Goal: Task Accomplishment & Management: Use online tool/utility

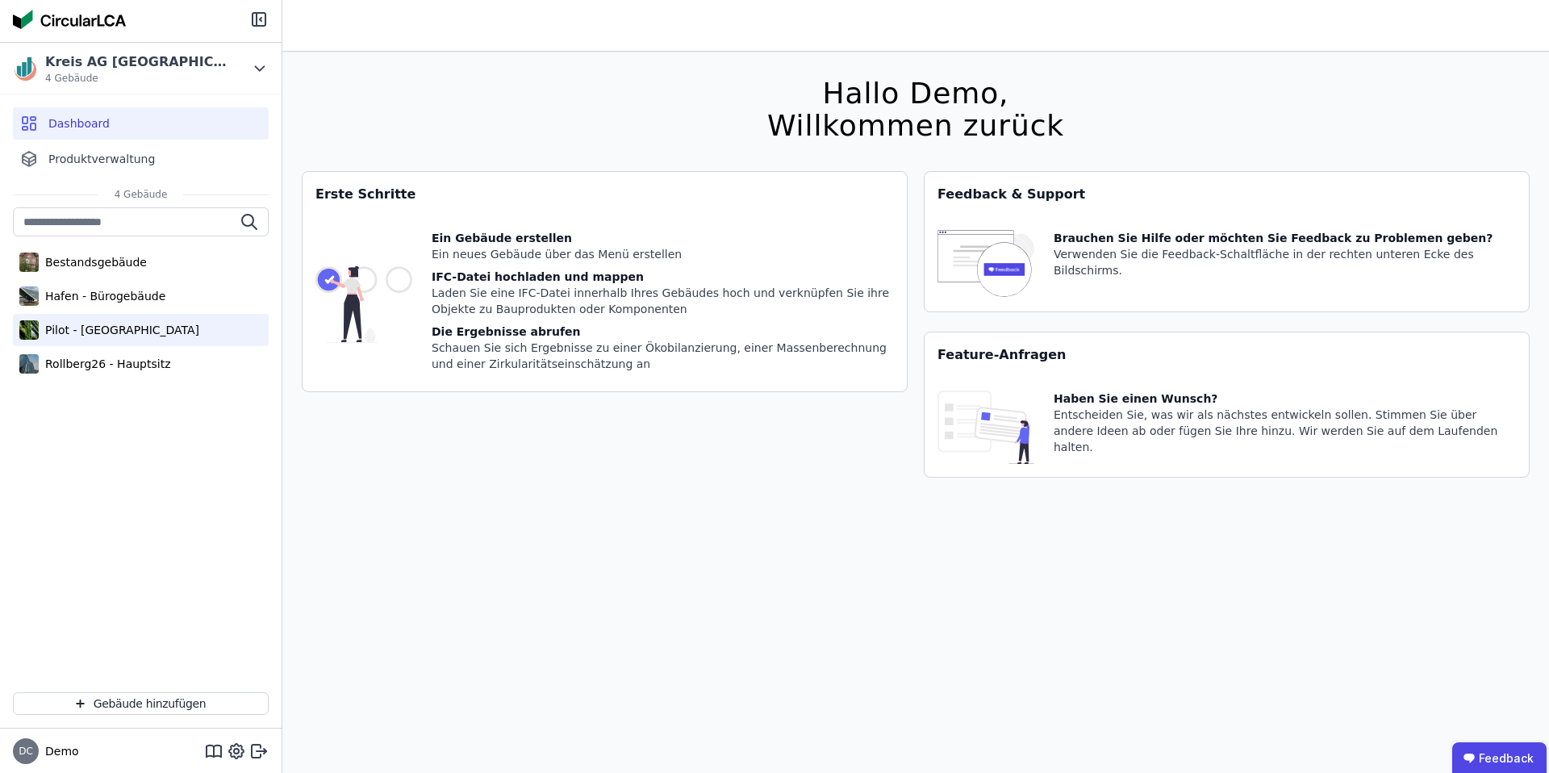
click at [146, 326] on div "Pilot - [GEOGRAPHIC_DATA]" at bounding box center [119, 330] width 161 height 16
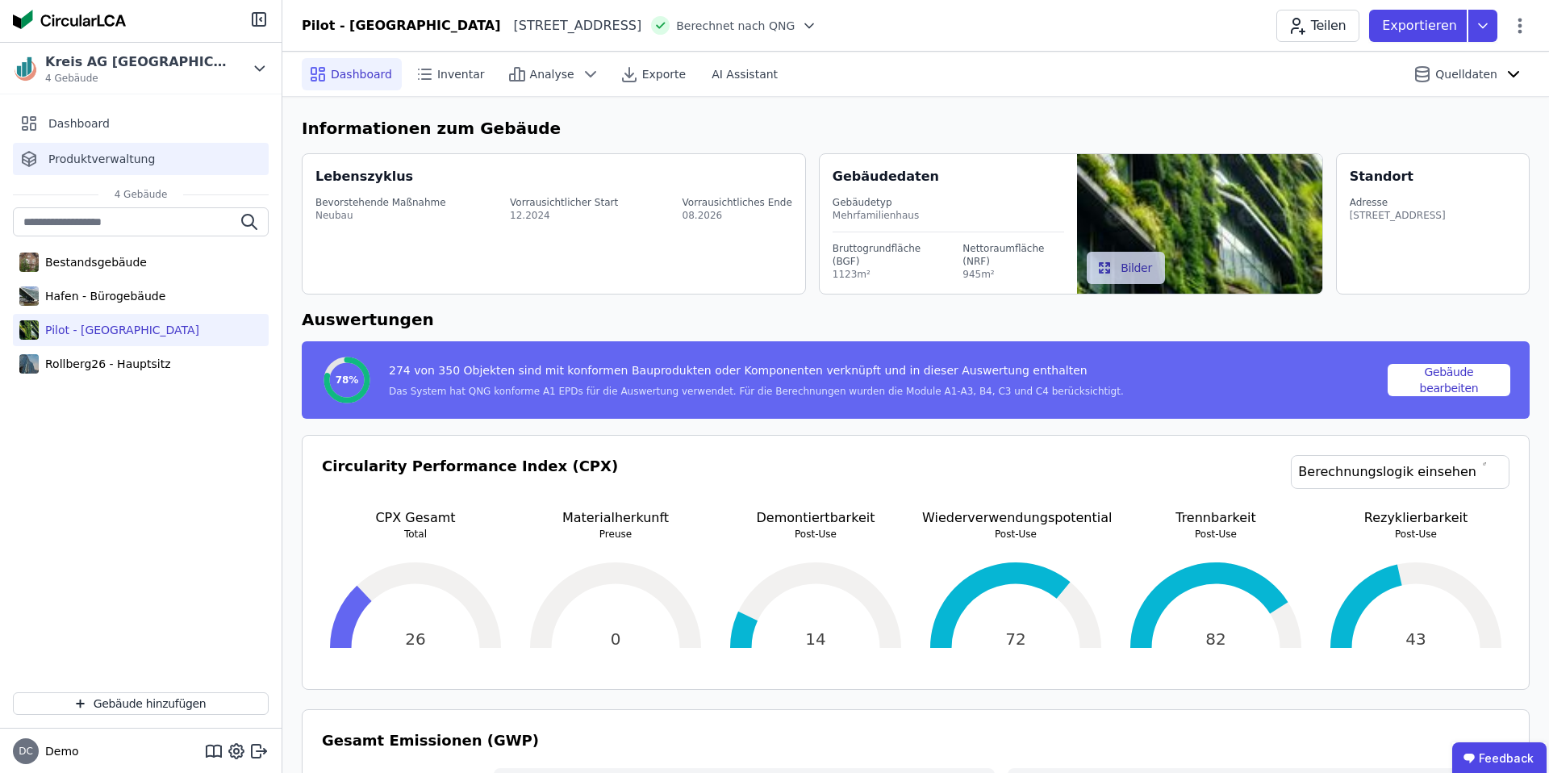
click at [123, 161] on span "Produktverwaltung" at bounding box center [101, 159] width 106 height 16
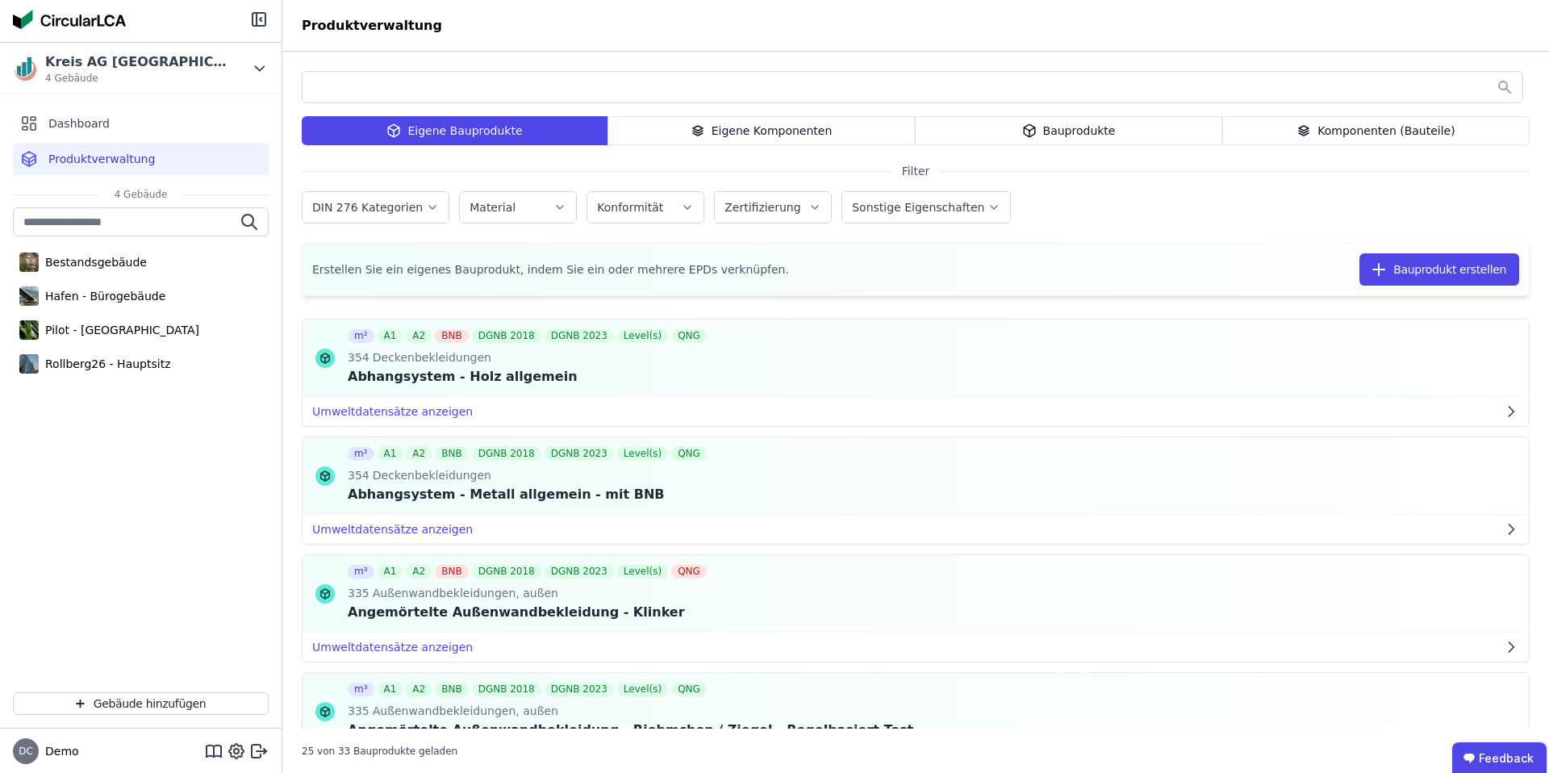
click at [695, 134] on icon at bounding box center [697, 130] width 15 height 19
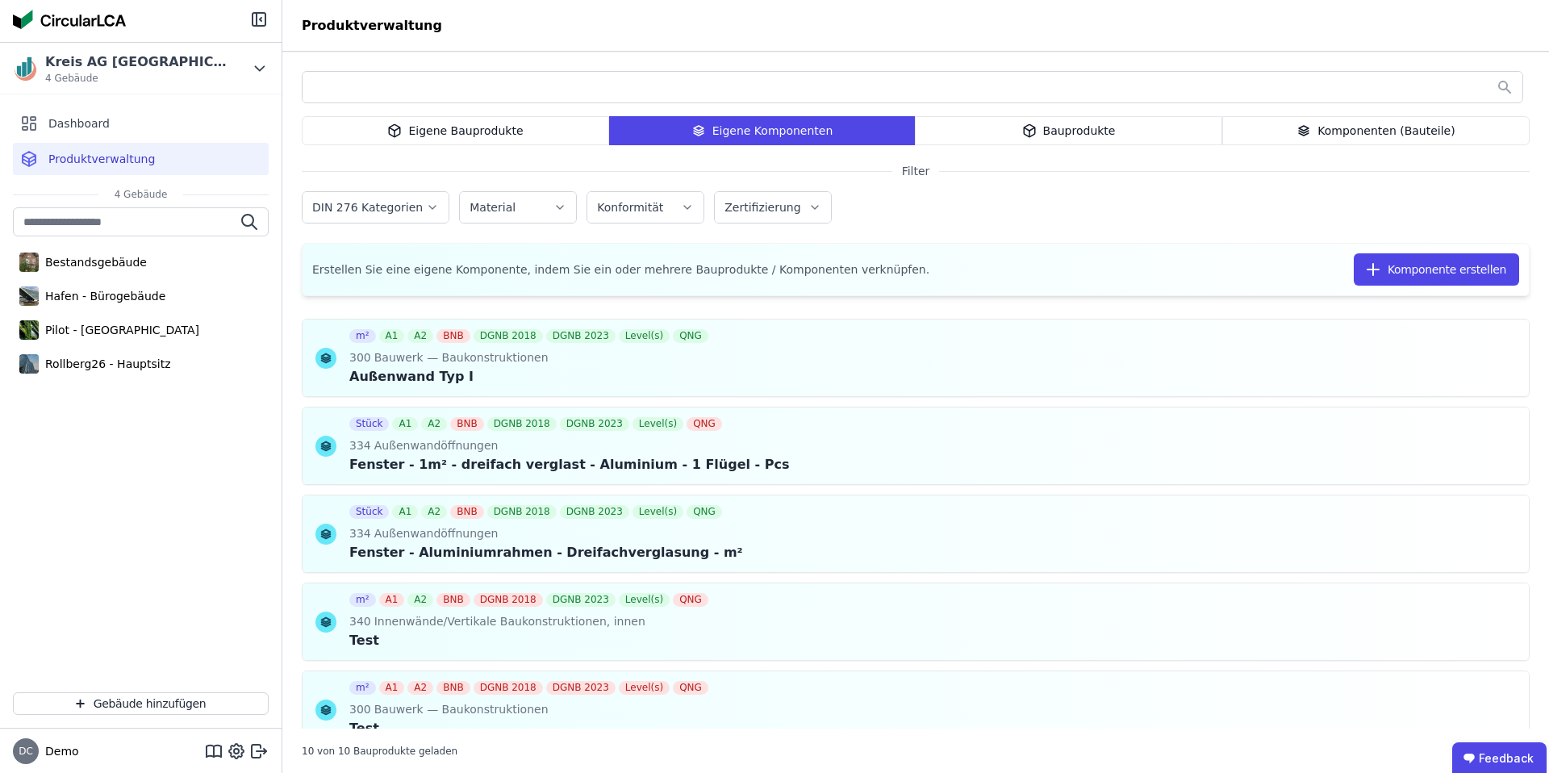
click at [477, 136] on div "Eigene Bauprodukte" at bounding box center [455, 130] width 307 height 29
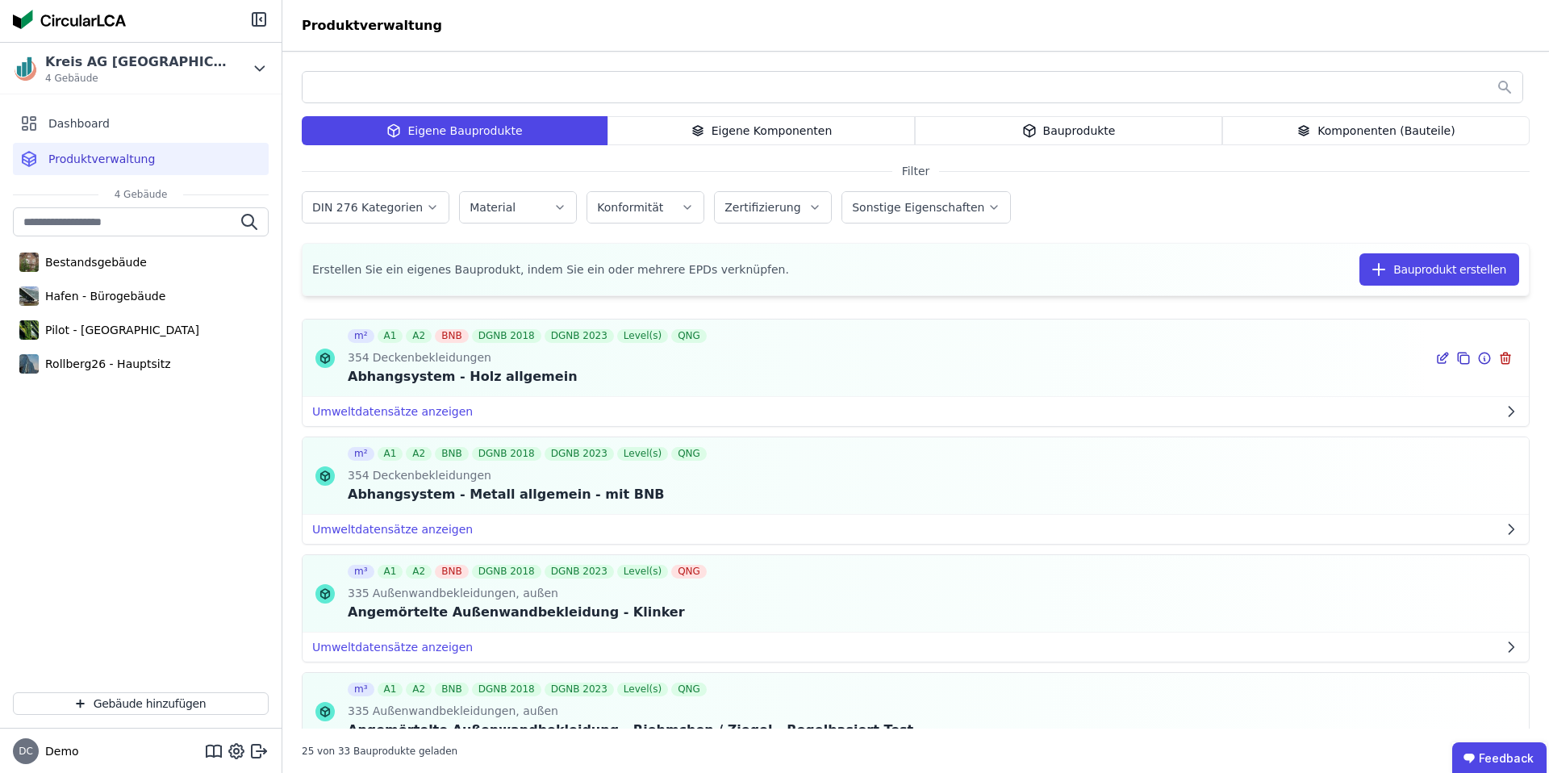
click at [1437, 358] on icon at bounding box center [1441, 359] width 8 height 8
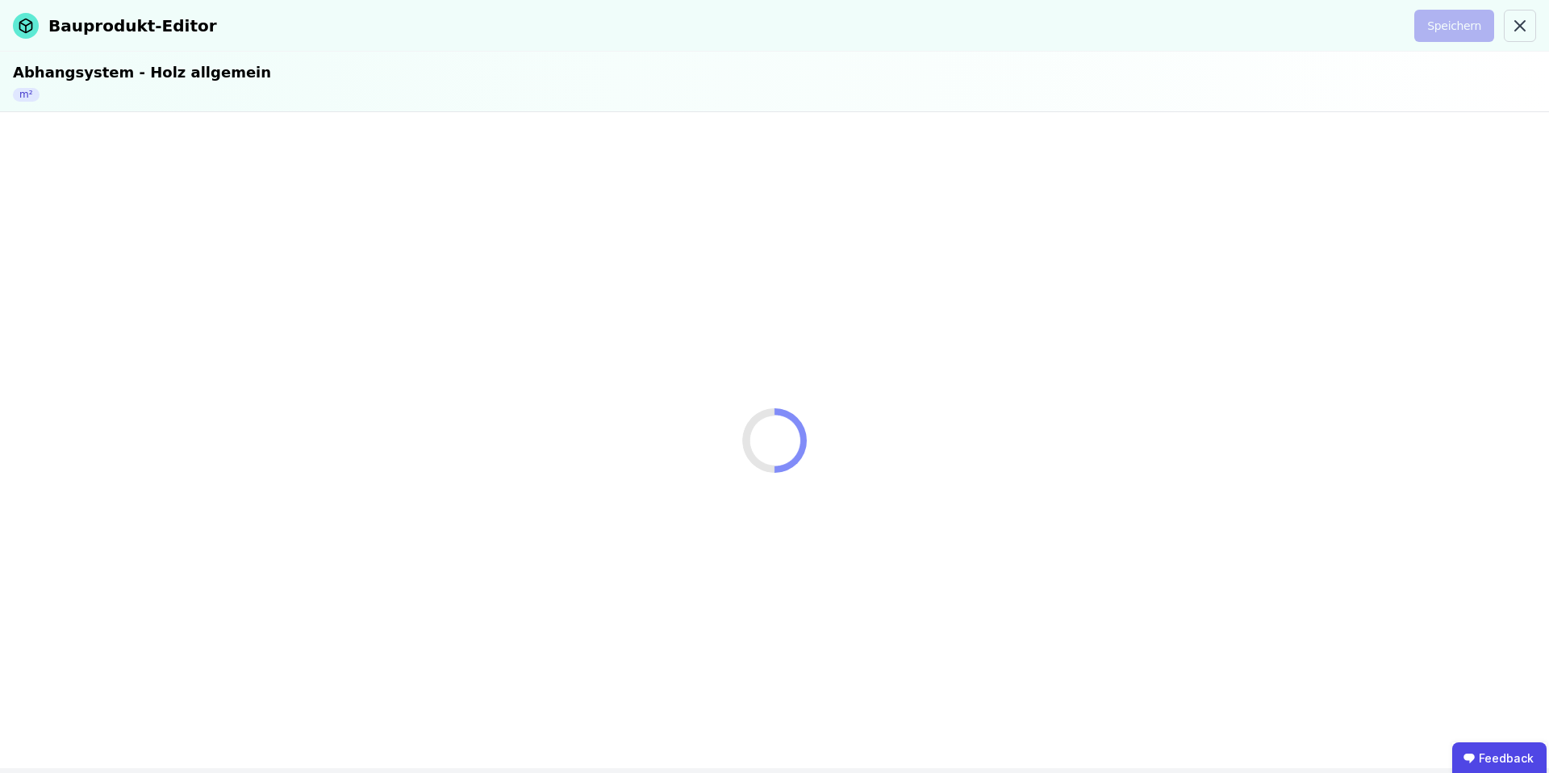
select select "**********"
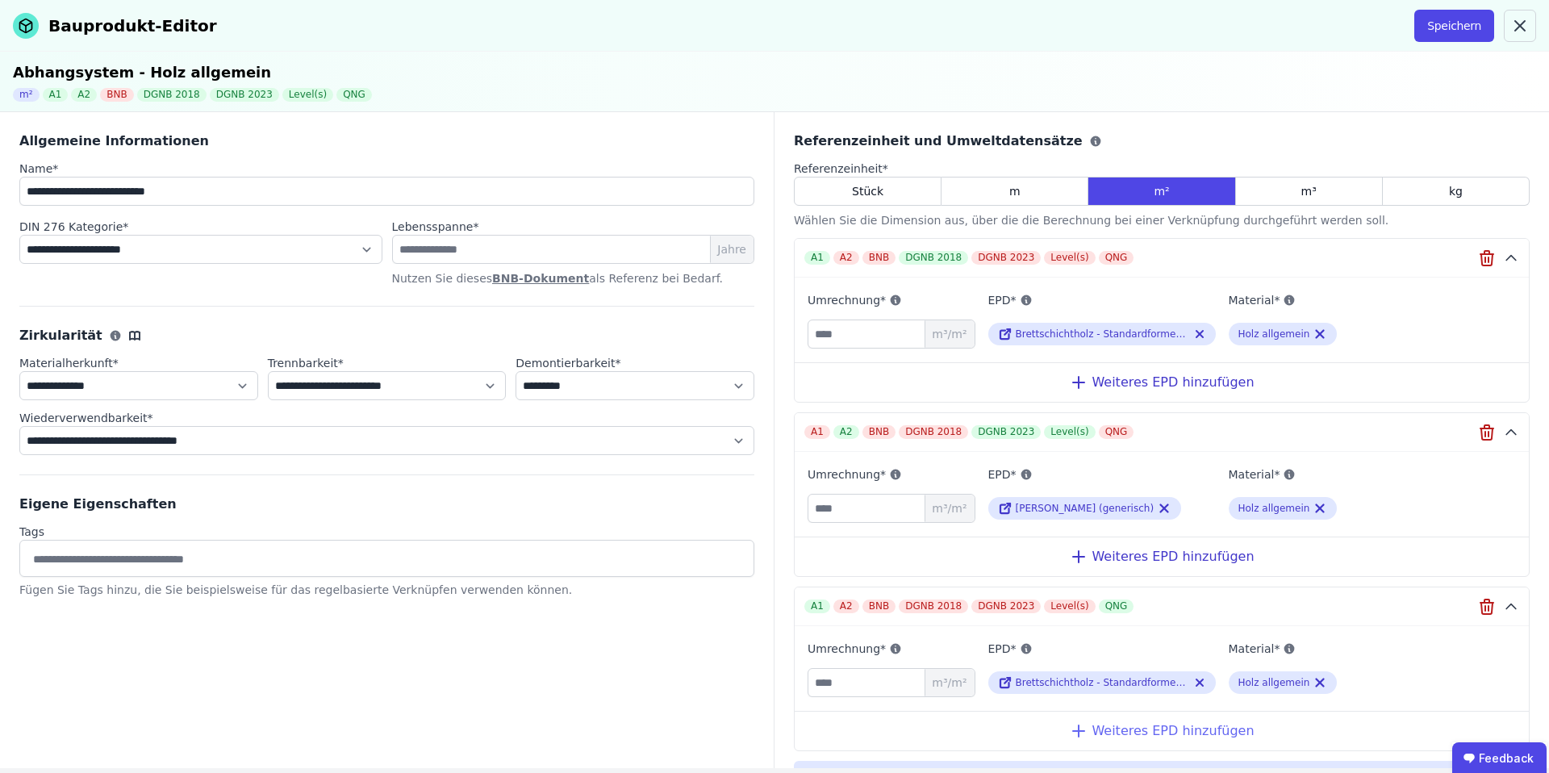
scroll to position [103, 0]
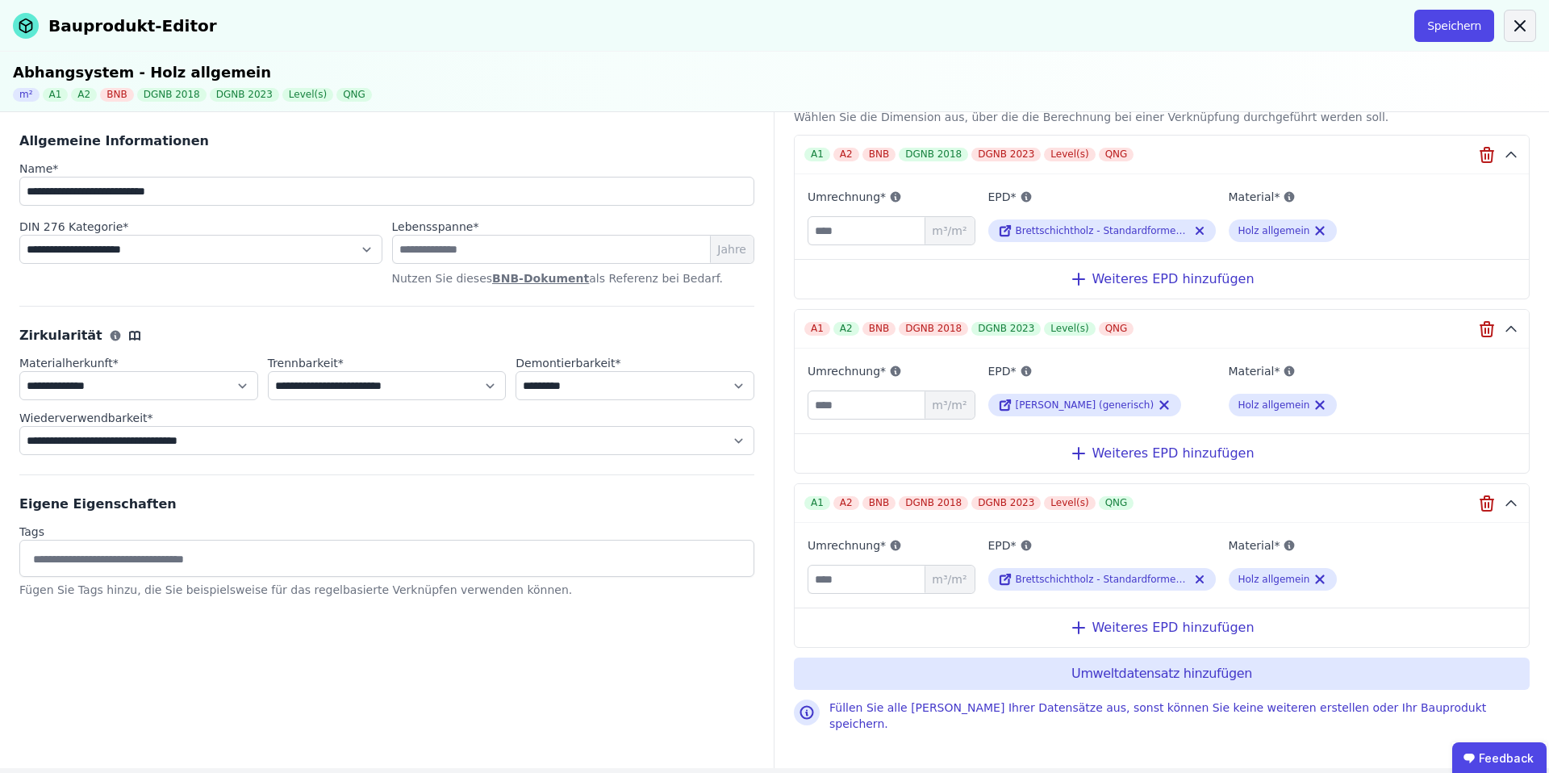
click at [1513, 27] on icon at bounding box center [1519, 25] width 19 height 19
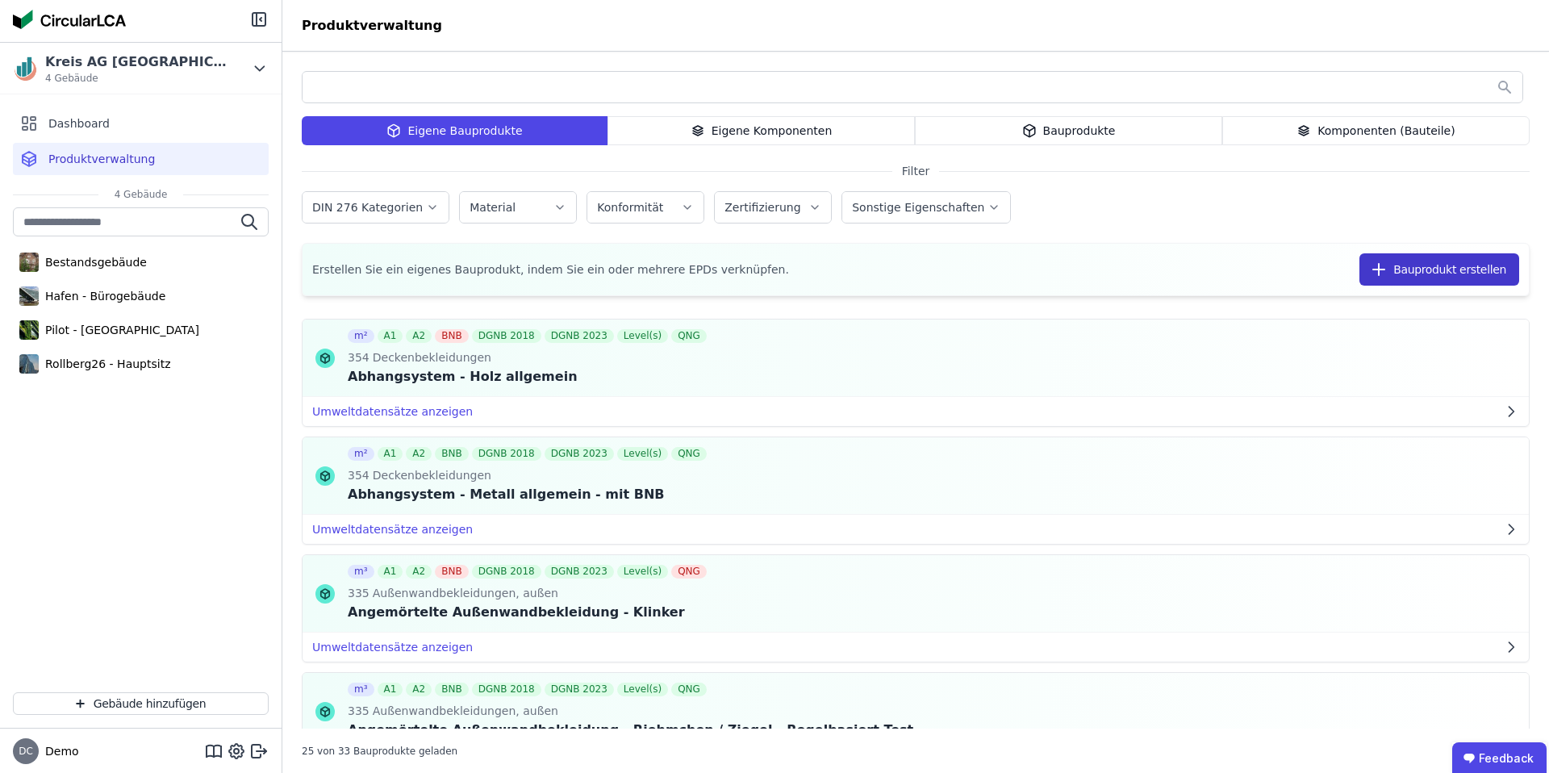
click at [1446, 279] on button "Bauprodukt erstellen" at bounding box center [1439, 269] width 160 height 32
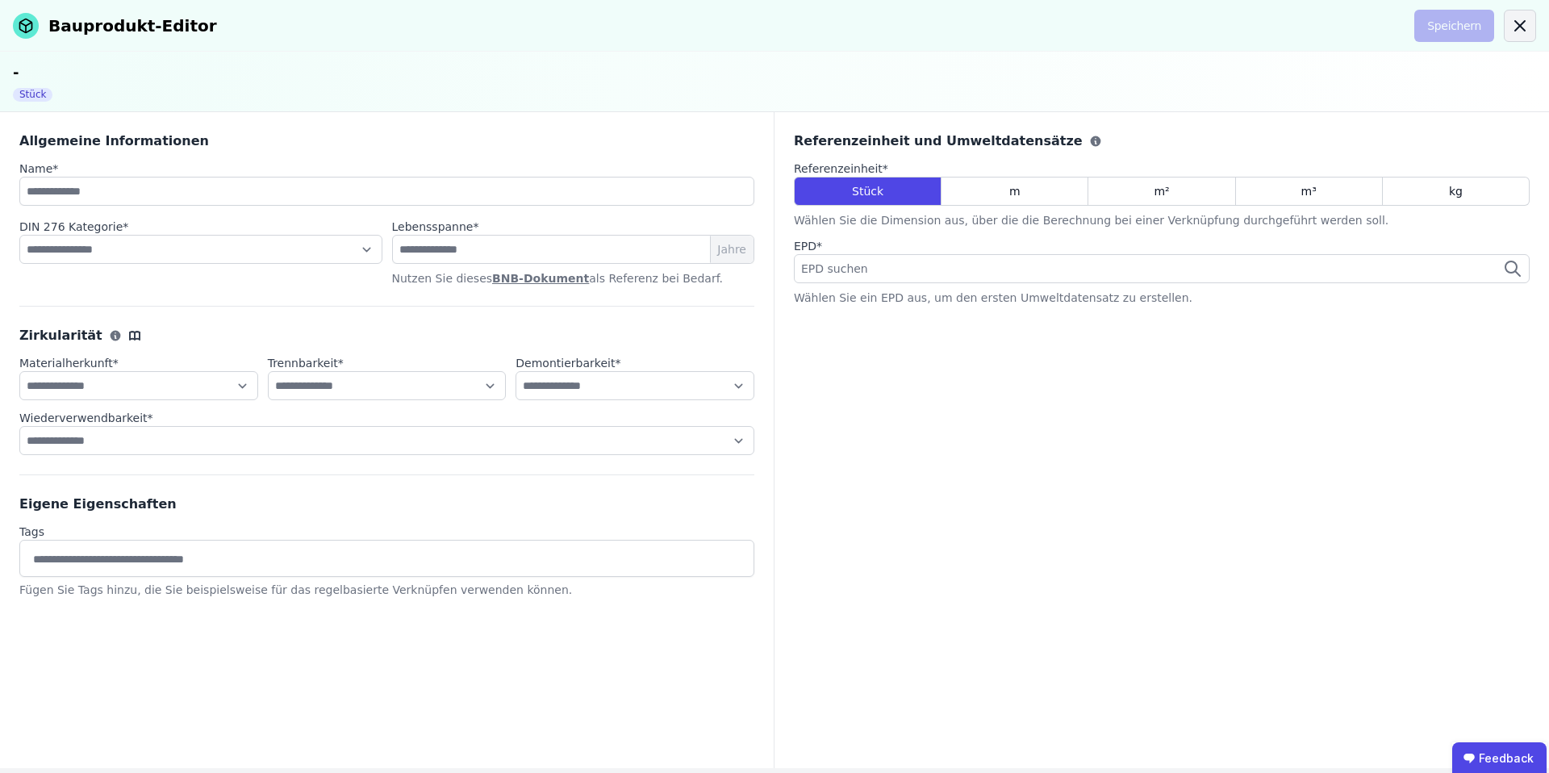
click at [1520, 19] on icon at bounding box center [1519, 25] width 19 height 19
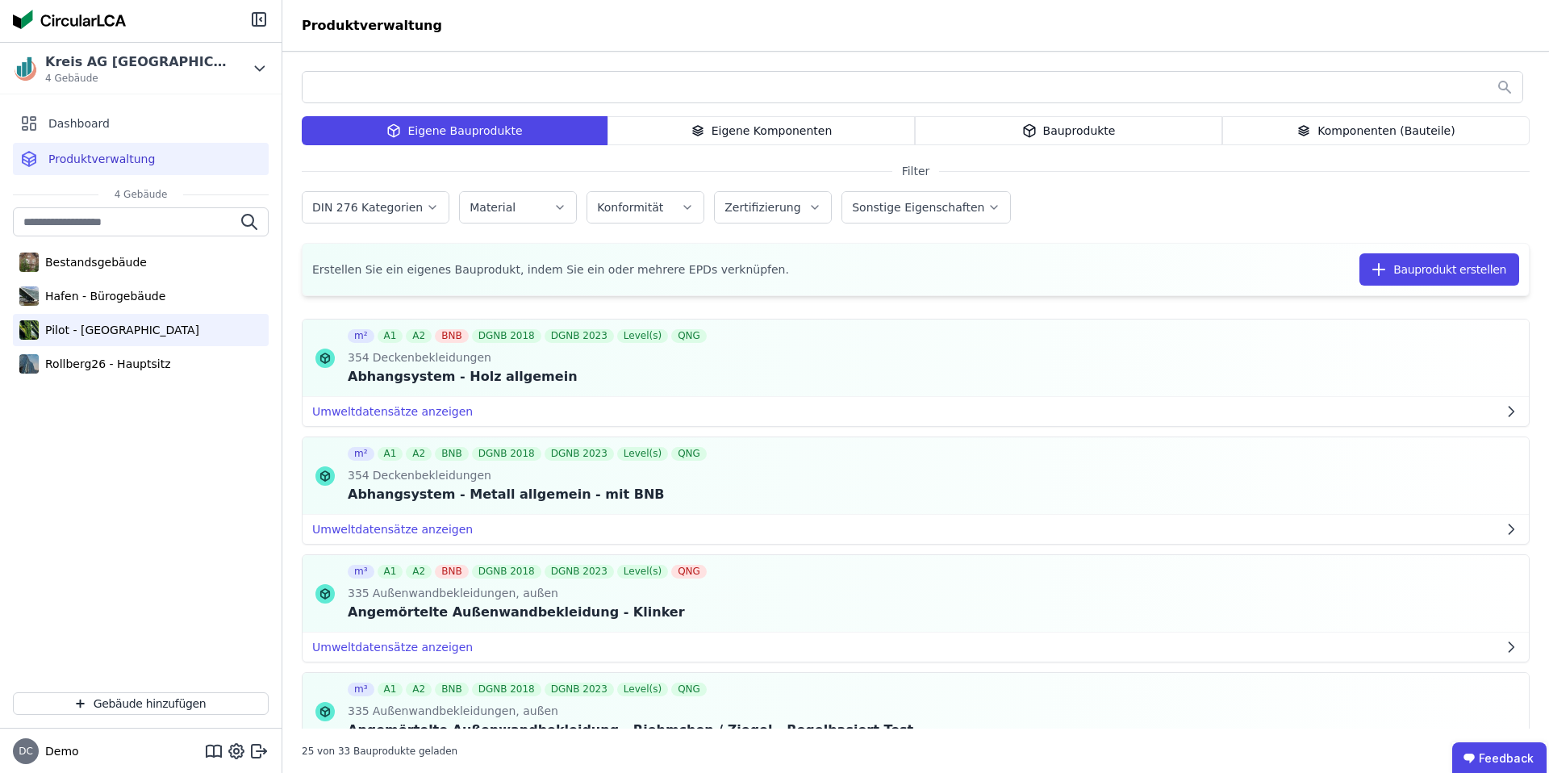
click at [119, 323] on div "Pilot - [GEOGRAPHIC_DATA]" at bounding box center [119, 330] width 161 height 16
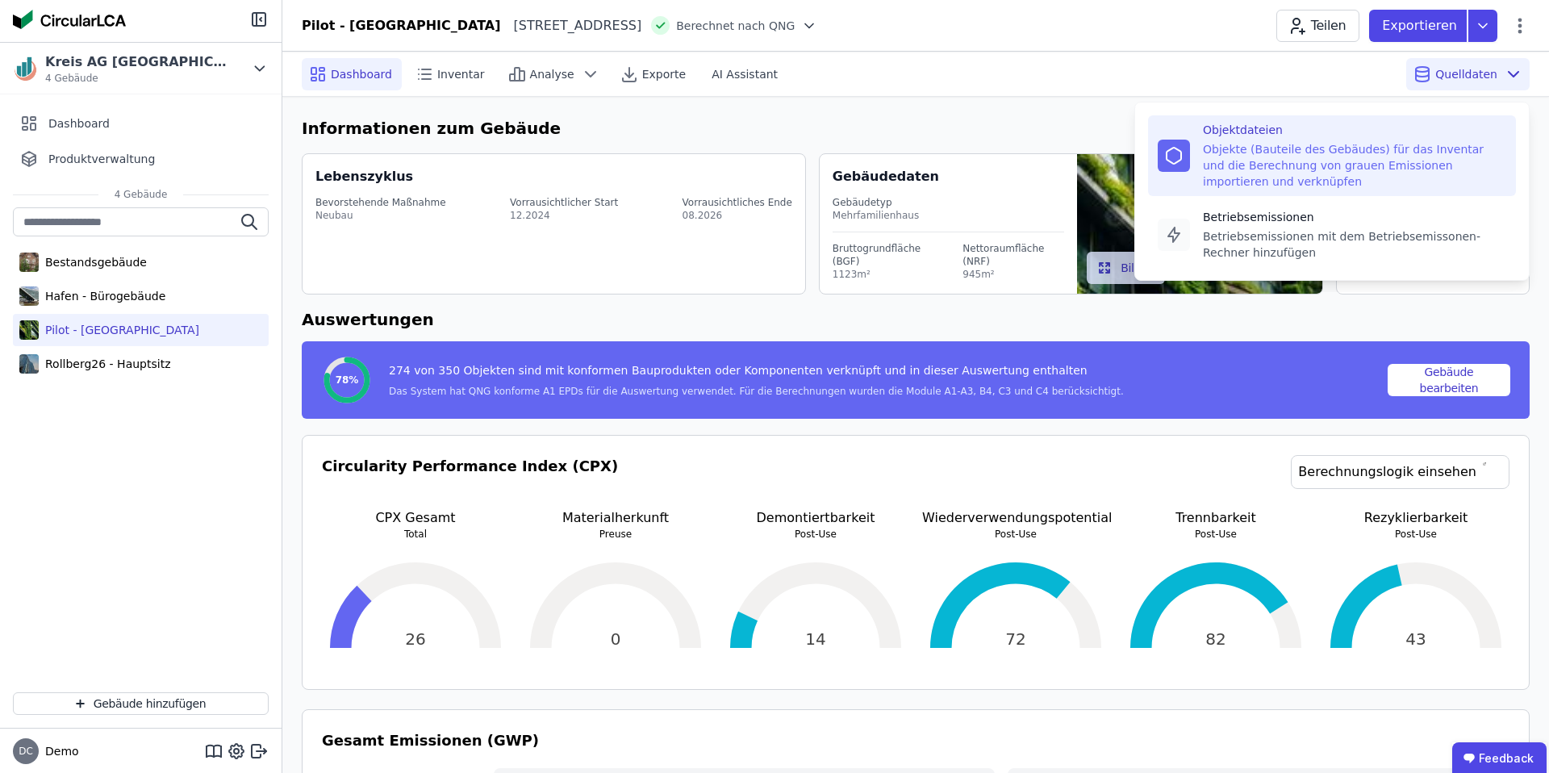
click at [1416, 152] on div "Objekte (Bauteile des Gebäudes) für das Inventar und die Berechnung von grauen …" at bounding box center [1354, 165] width 303 height 48
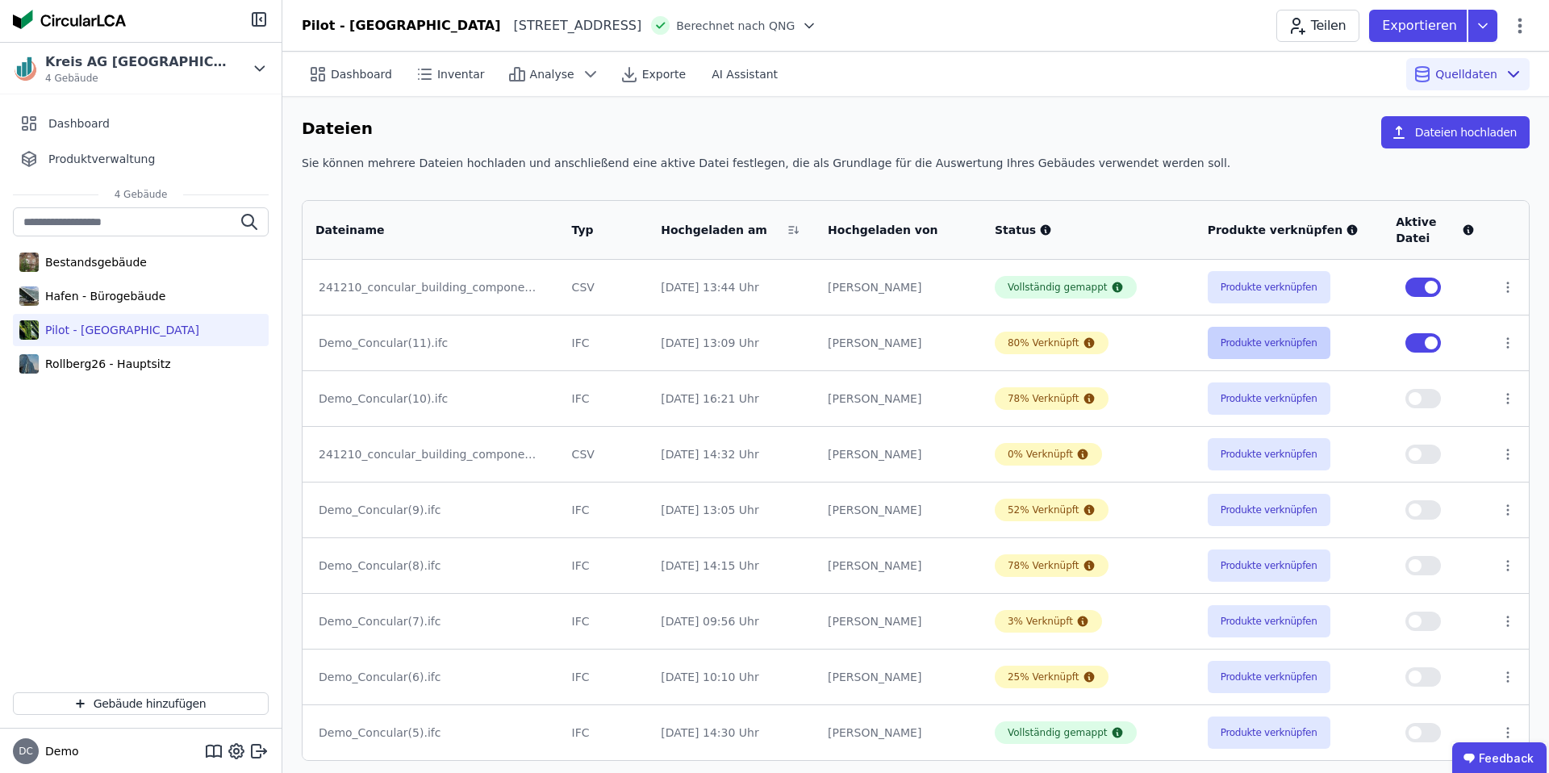
click at [1244, 345] on button "Produkte verknüpfen" at bounding box center [1268, 343] width 123 height 32
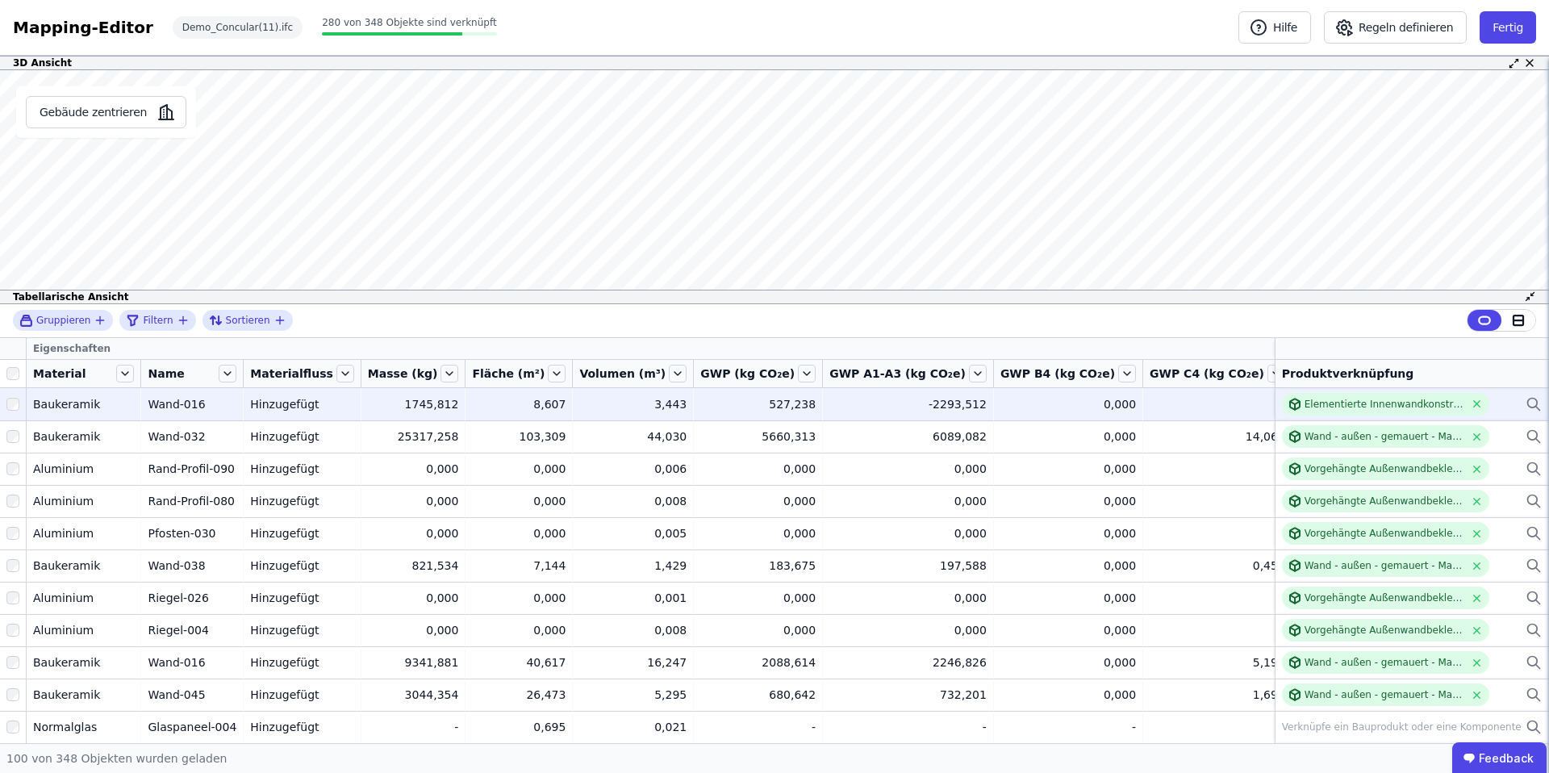
click at [1533, 411] on icon at bounding box center [1533, 403] width 16 height 19
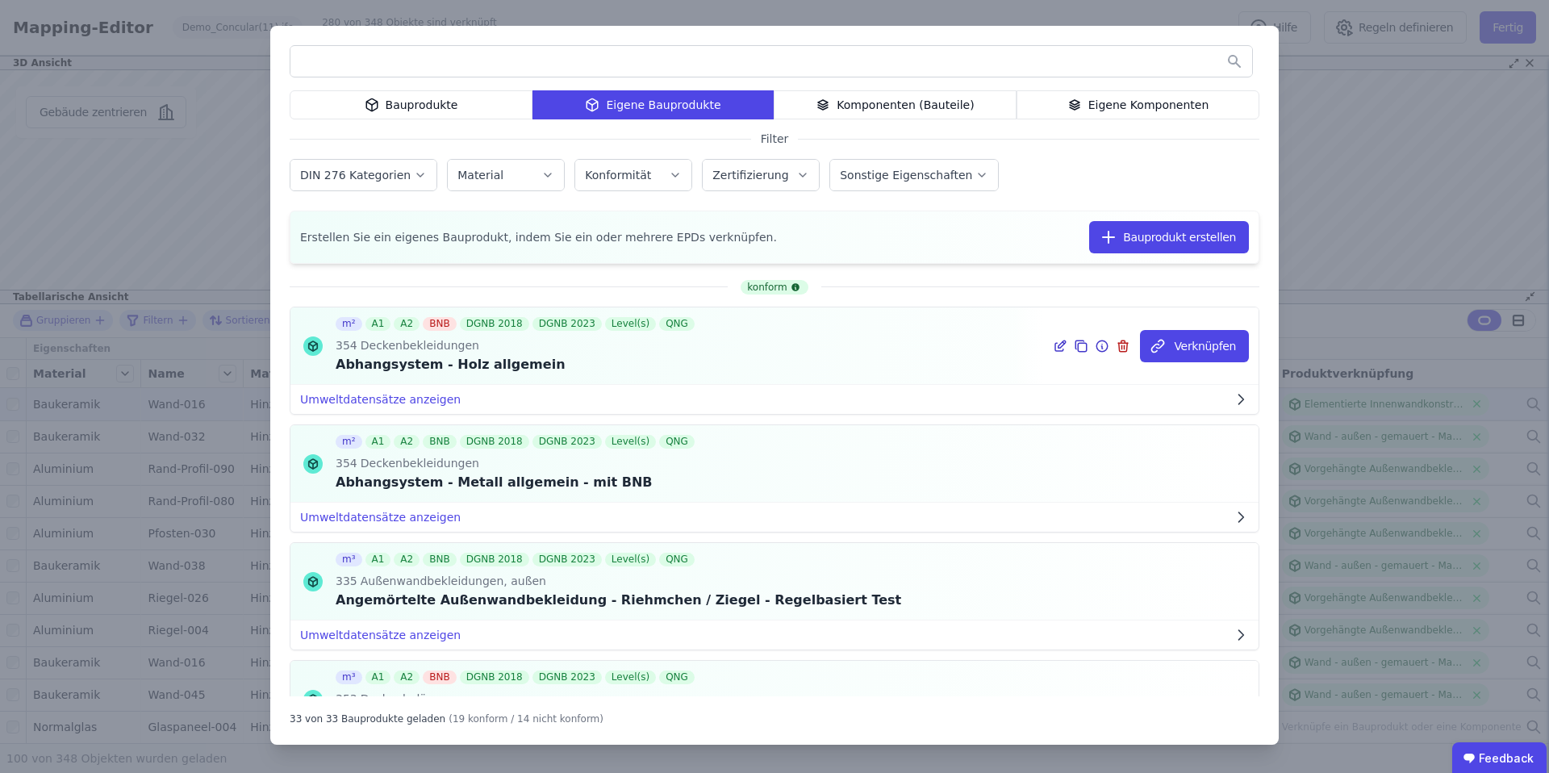
click at [1065, 341] on icon at bounding box center [1060, 345] width 15 height 19
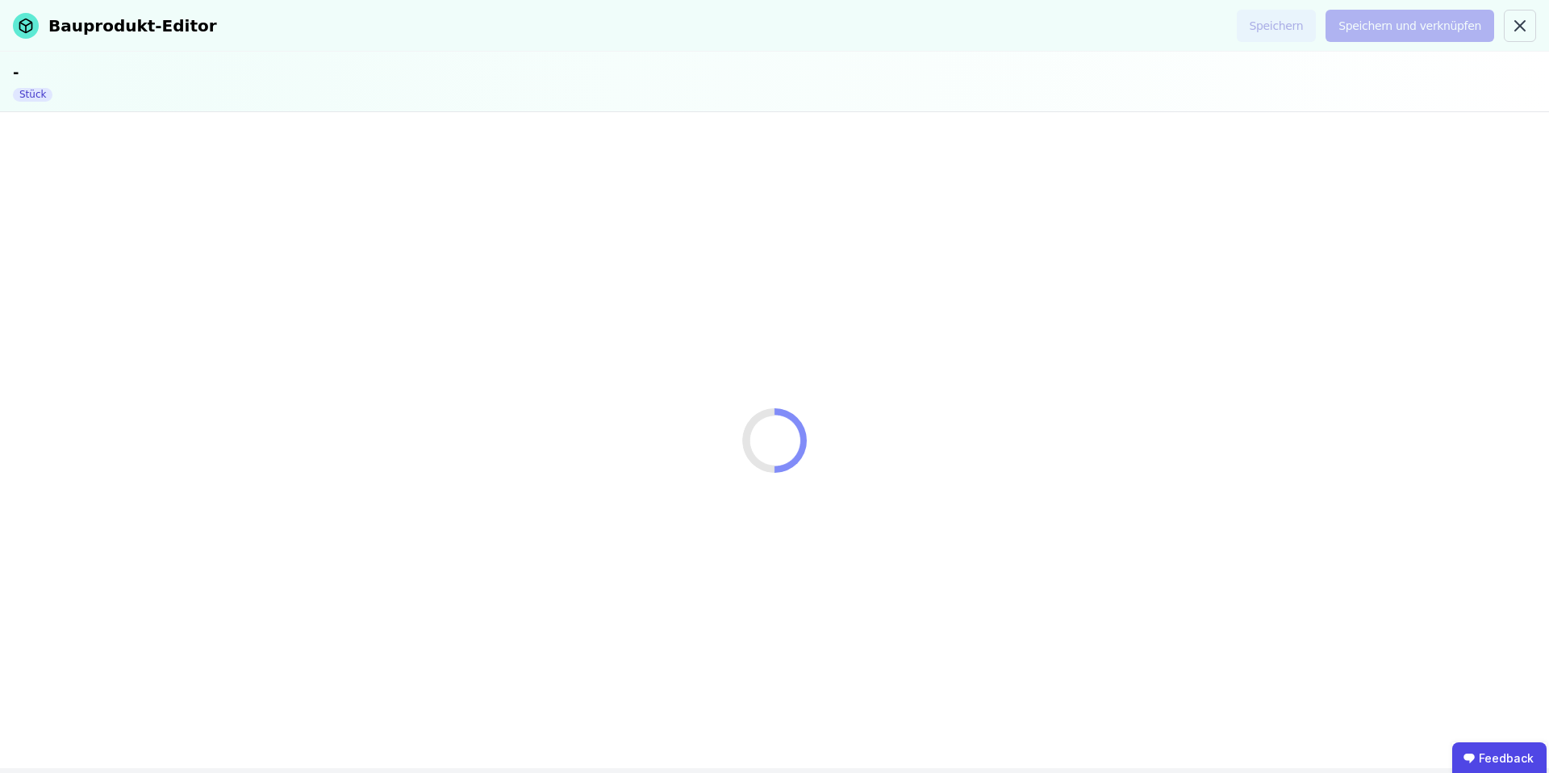
select select "**********"
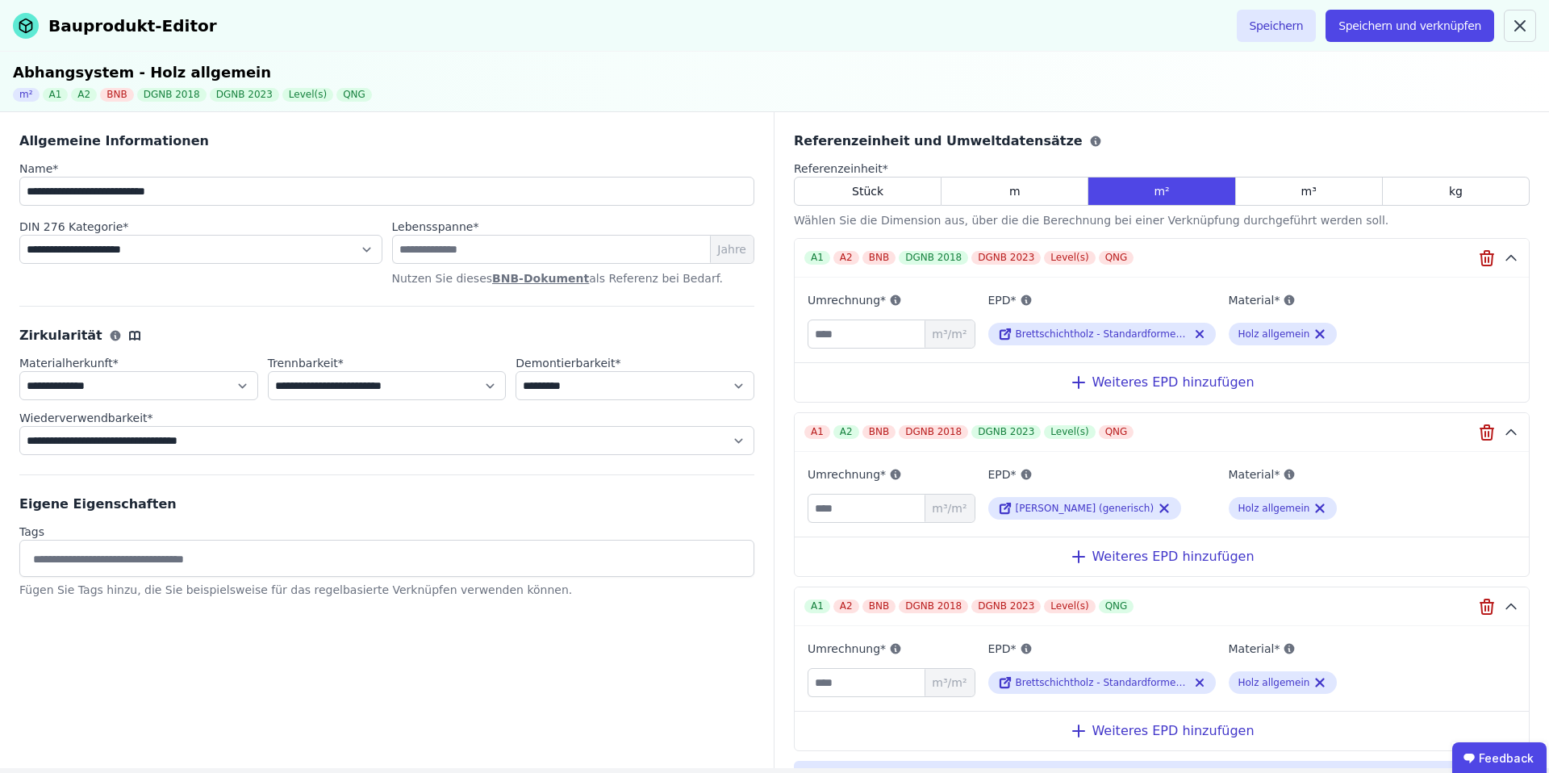
scroll to position [103, 0]
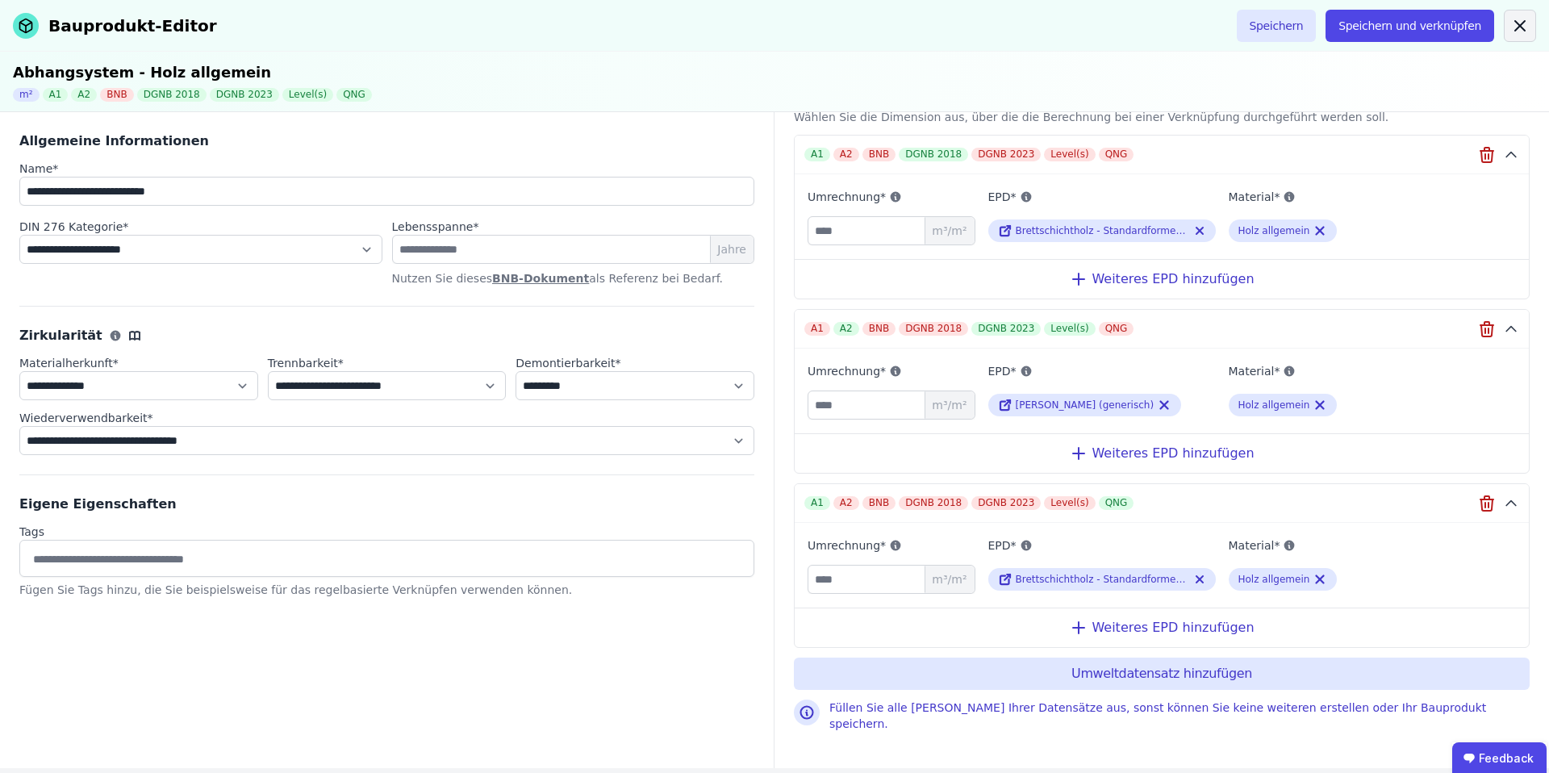
click at [1523, 19] on icon at bounding box center [1519, 25] width 19 height 19
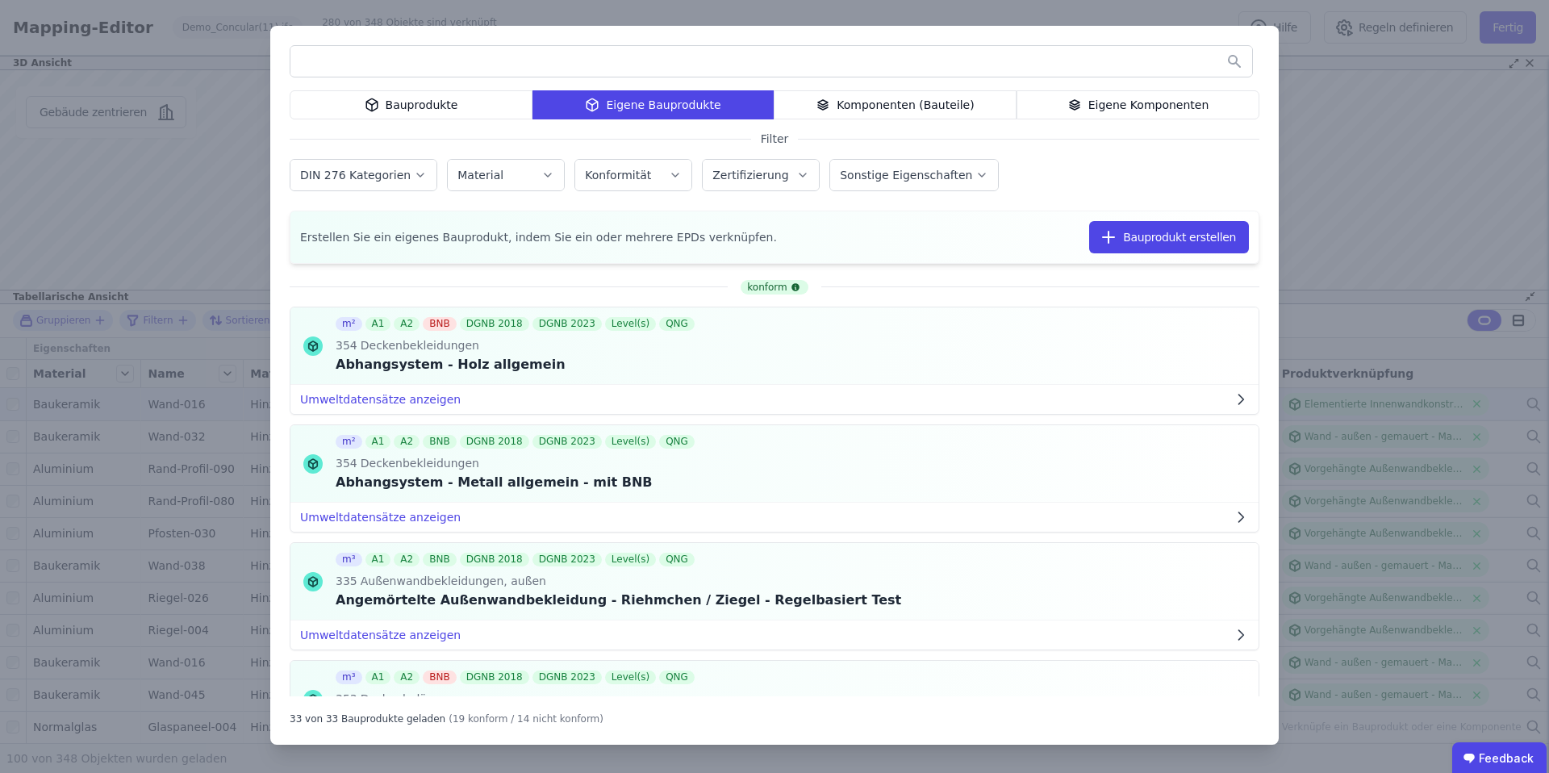
click at [1382, 121] on div "Bauprodukte Eigene Bauprodukte Komponenten (Bauteile) Eigene Komponenten Filter…" at bounding box center [774, 386] width 1549 height 773
